Goal: Information Seeking & Learning: Learn about a topic

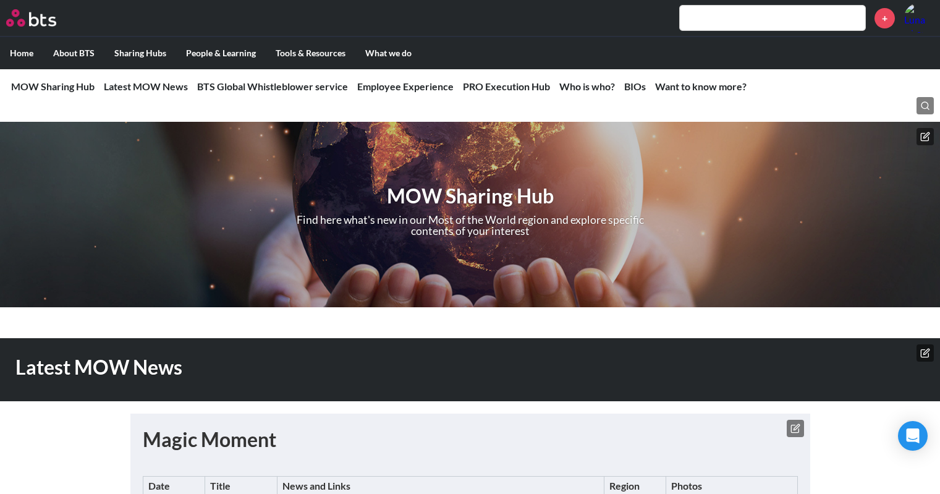
scroll to position [865, 0]
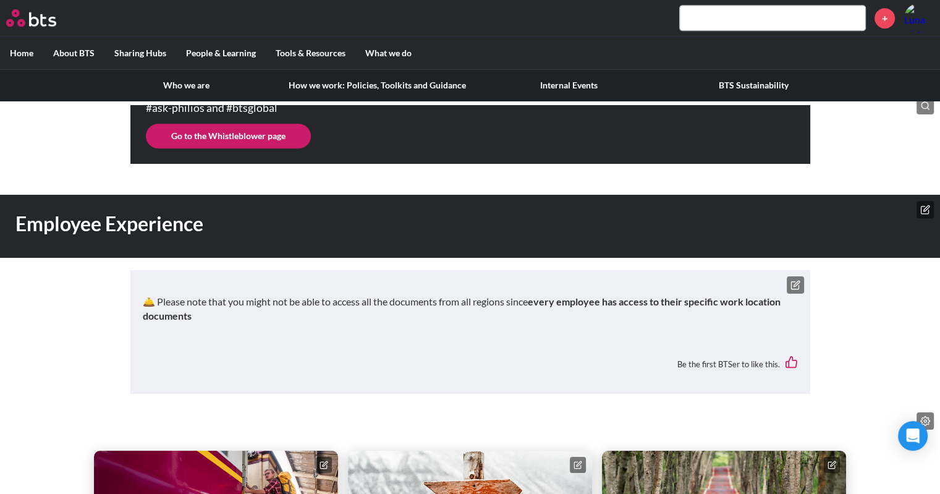
click at [172, 81] on link "Who we are" at bounding box center [186, 85] width 185 height 32
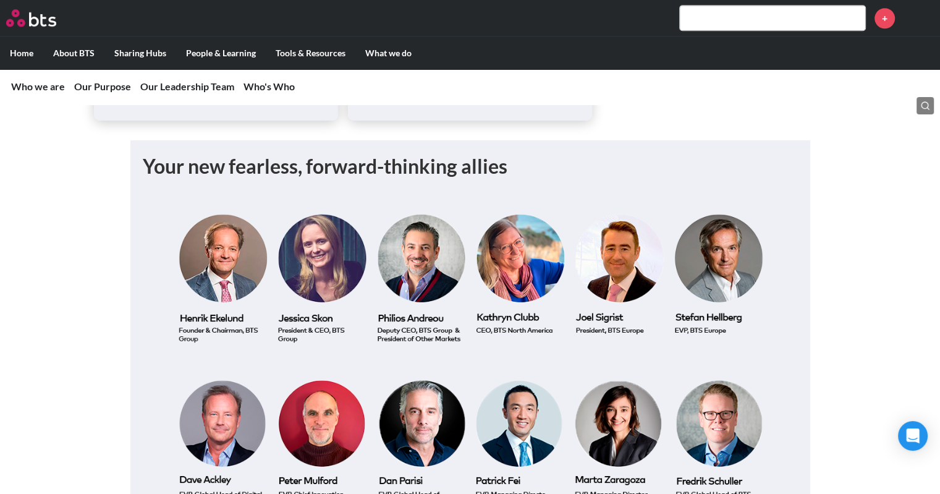
scroll to position [1059, 0]
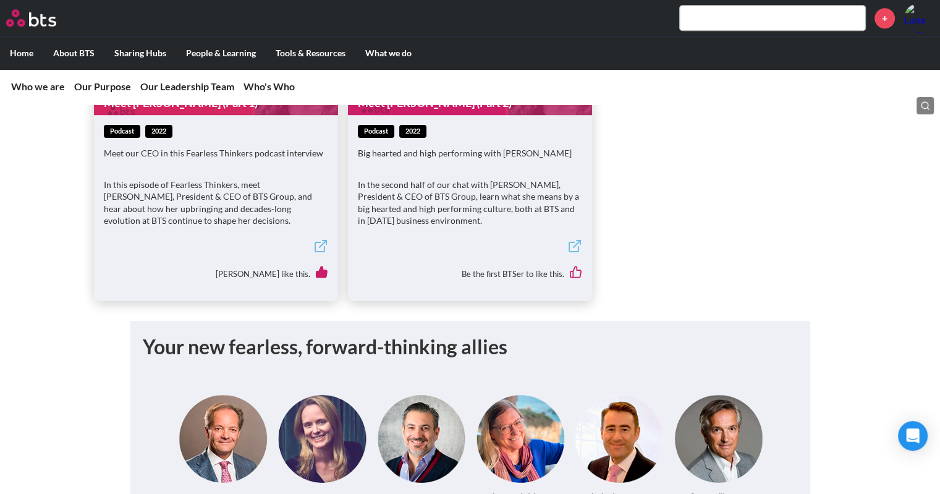
click at [693, 22] on input "text" at bounding box center [772, 18] width 185 height 25
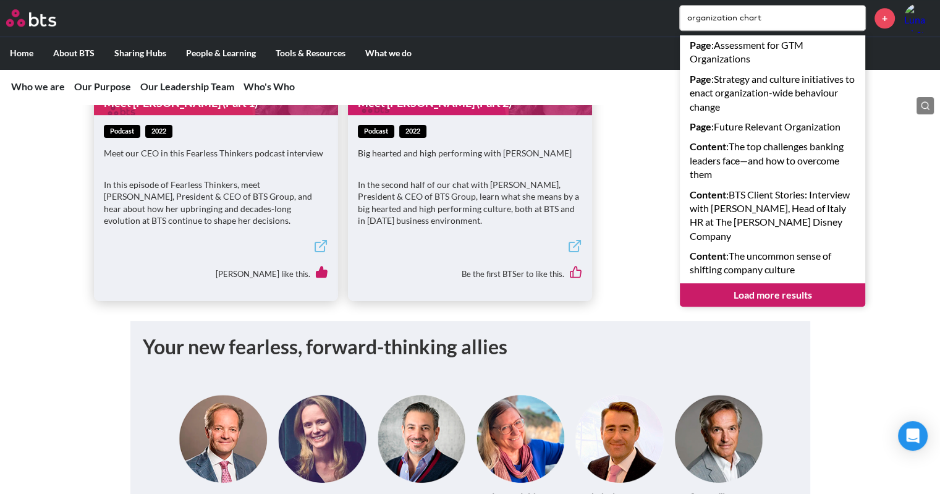
type input "organization chart"
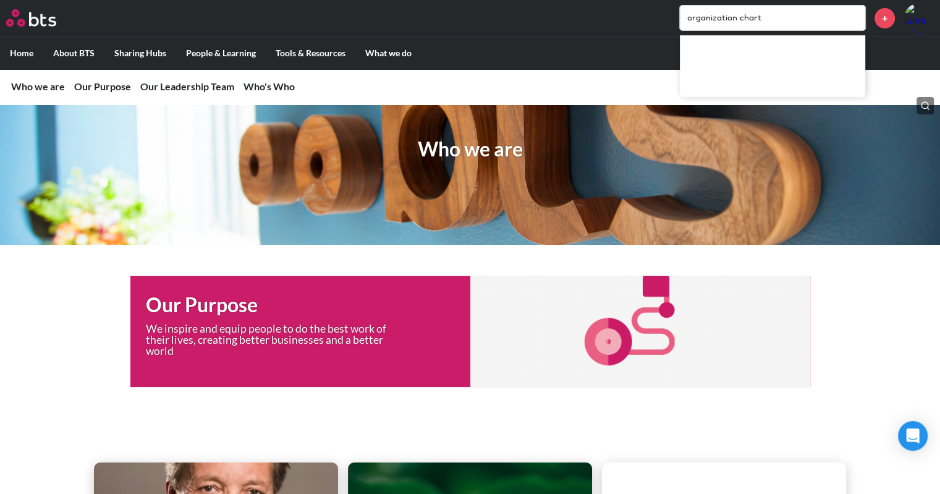
scroll to position [0, 0]
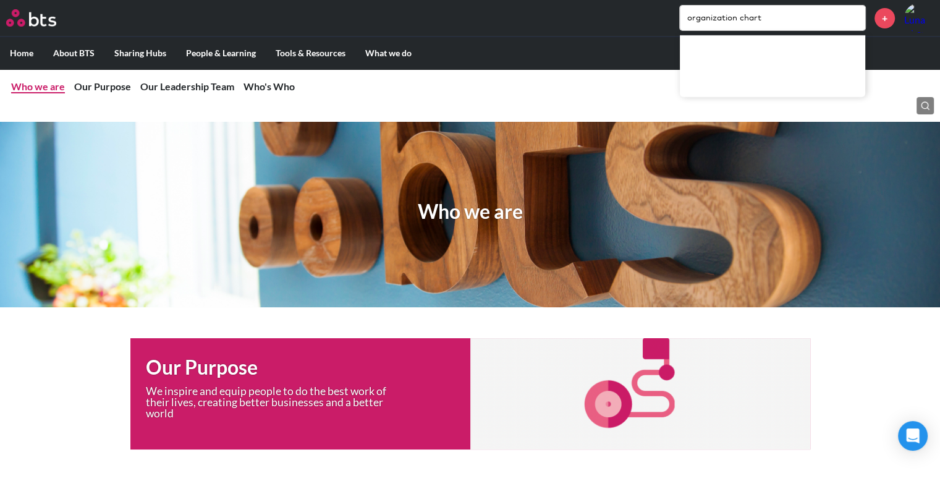
click at [41, 86] on link "Who we are" at bounding box center [38, 86] width 54 height 12
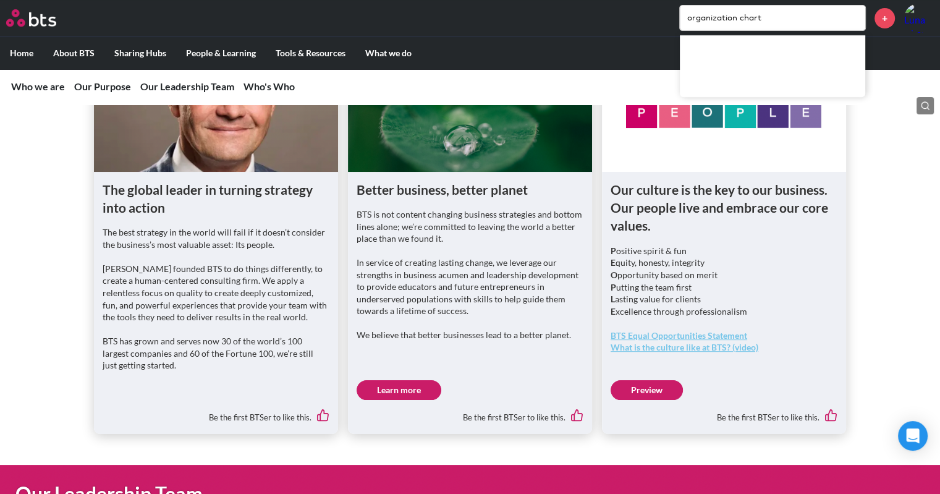
scroll to position [379, 0]
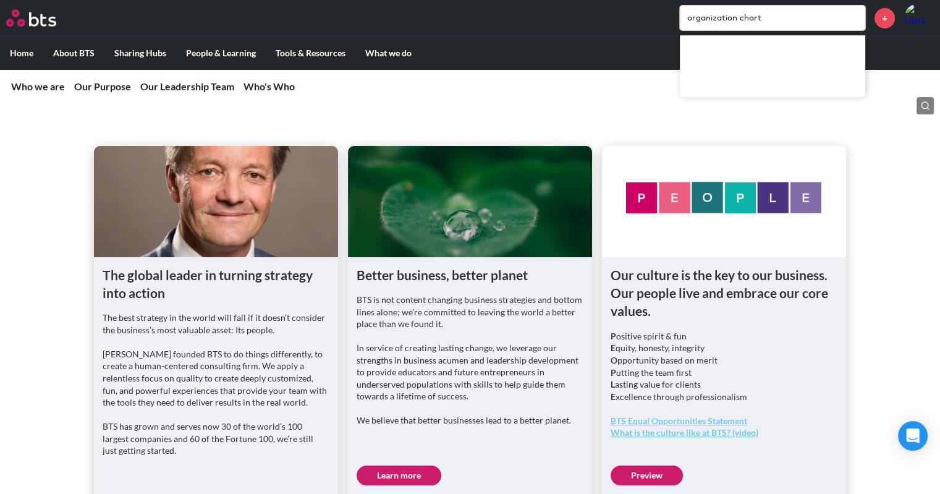
click at [20, 51] on label "Home" at bounding box center [21, 53] width 43 height 32
click at [0, 0] on input "Home" at bounding box center [0, 0] width 0 height 0
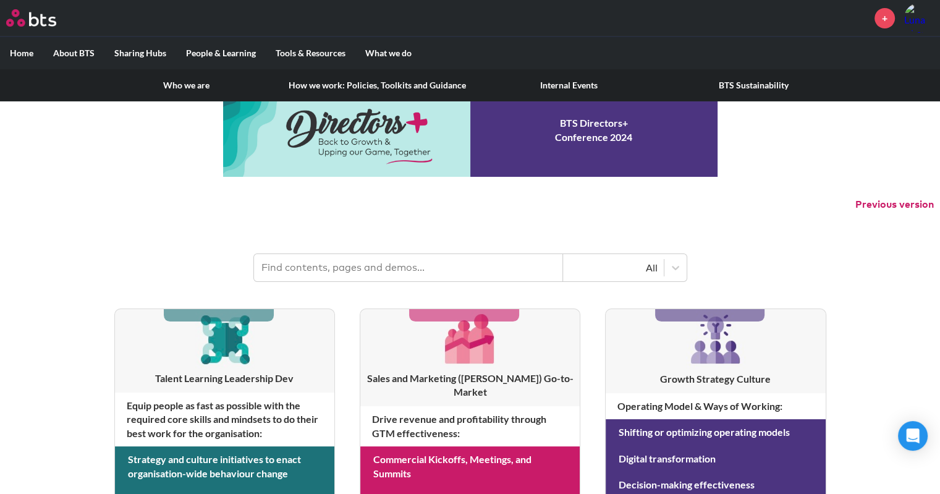
click at [79, 56] on label "About BTS" at bounding box center [73, 53] width 61 height 32
click at [0, 0] on input "About BTS" at bounding box center [0, 0] width 0 height 0
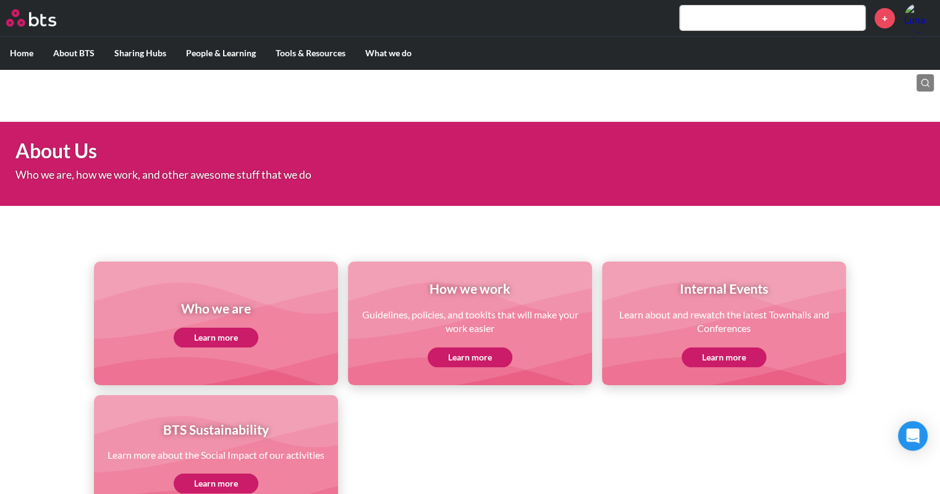
click at [213, 343] on link "Learn more" at bounding box center [216, 338] width 85 height 20
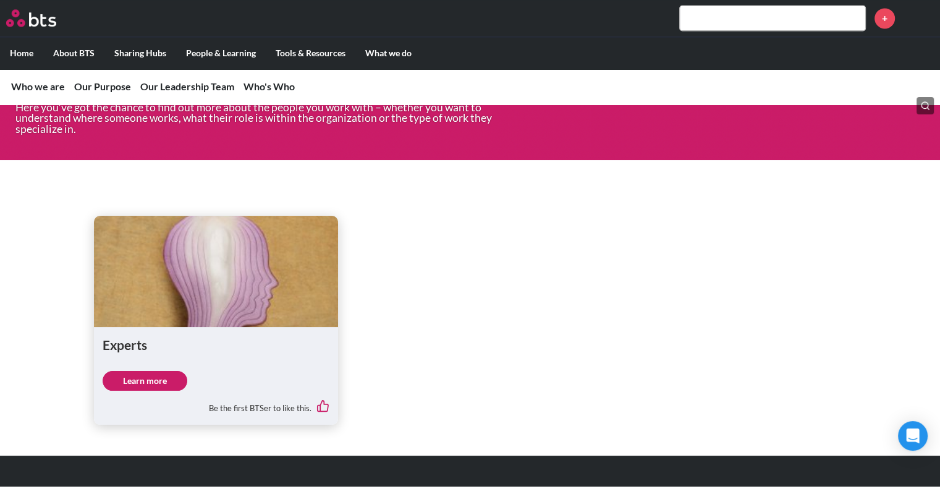
scroll to position [1986, 0]
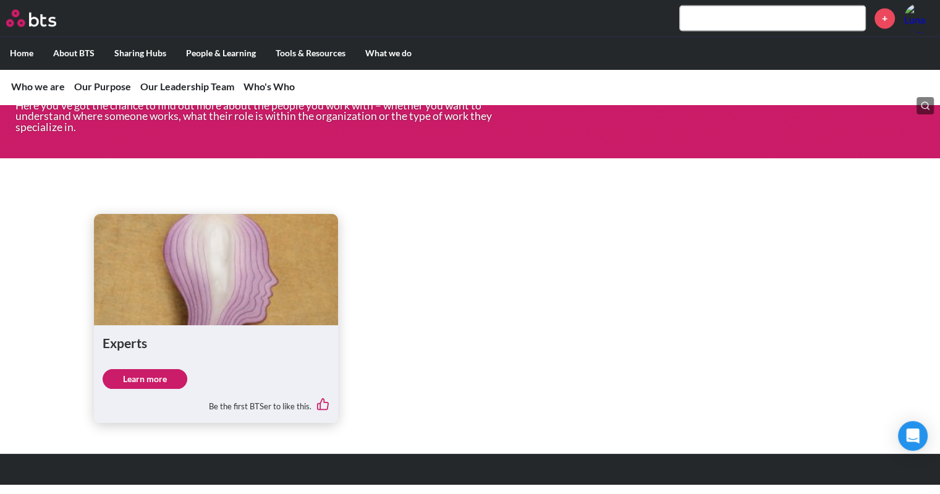
drag, startPoint x: 44, startPoint y: 186, endPoint x: 54, endPoint y: 155, distance: 32.6
click at [44, 186] on div "Experts Learn more Be the first BTSer to like this." at bounding box center [470, 296] width 940 height 254
